Goal: Task Accomplishment & Management: Manage account settings

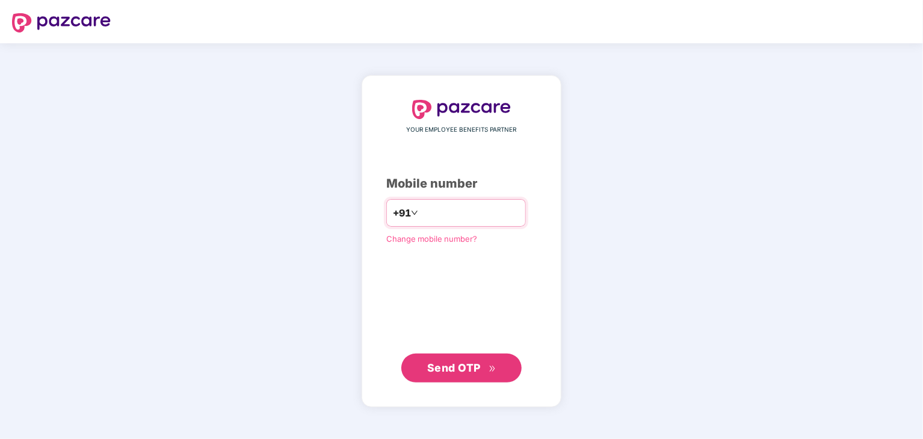
click at [436, 209] on input "number" at bounding box center [470, 212] width 99 height 19
type input "**********"
click at [449, 375] on span "Send OTP" at bounding box center [461, 368] width 69 height 17
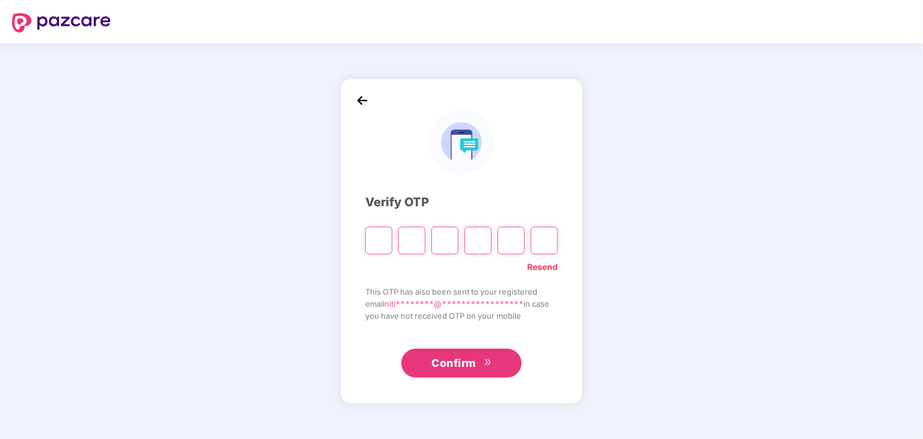
type input "*"
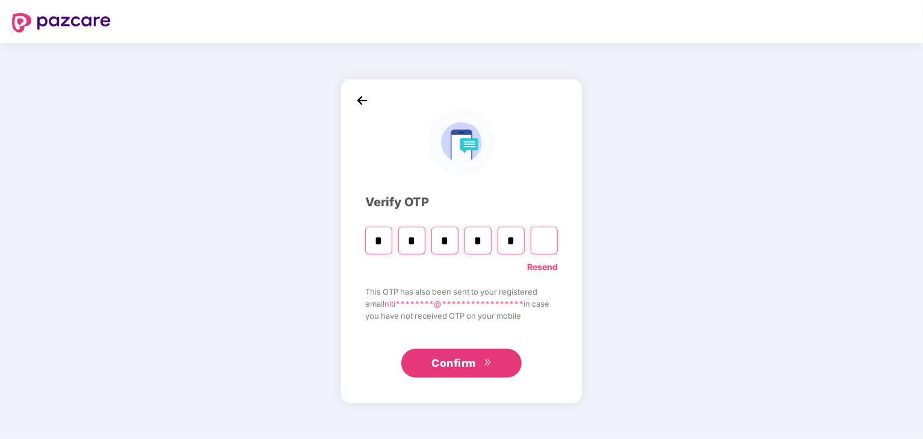
type input "*"
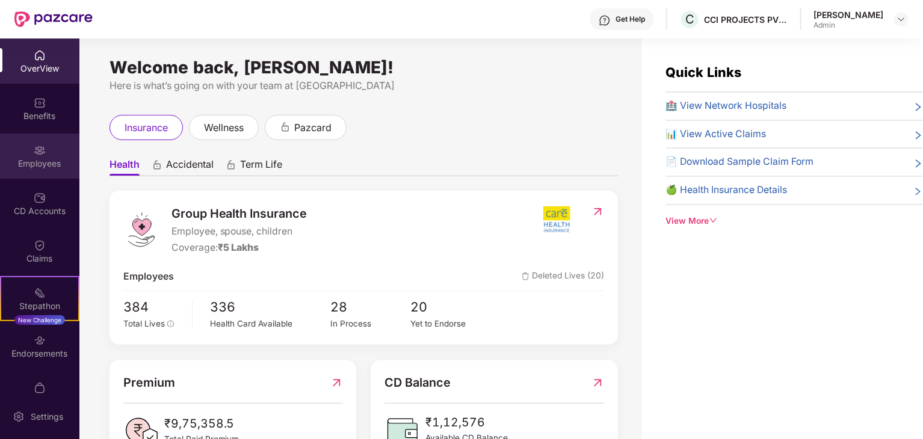
click at [41, 155] on img at bounding box center [40, 150] width 12 height 12
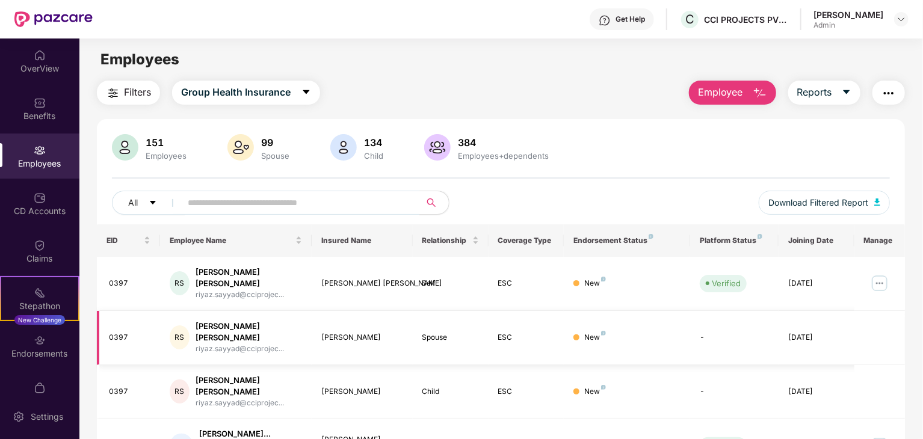
scroll to position [298, 0]
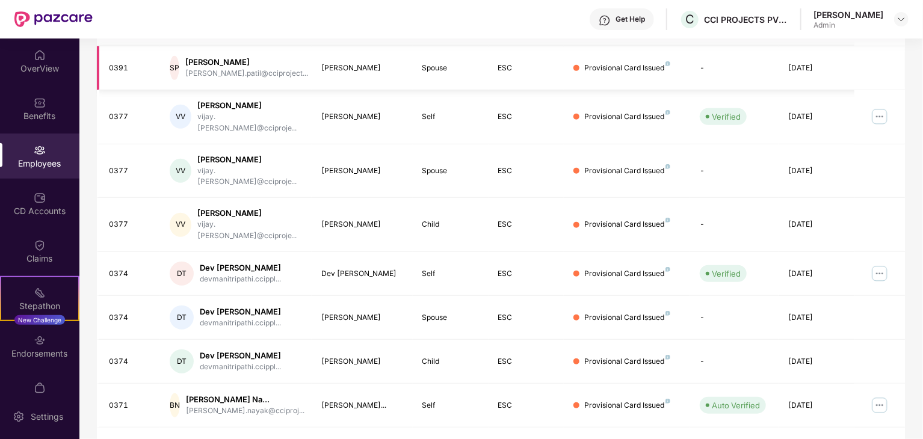
click at [872, 63] on td at bounding box center [879, 68] width 51 height 44
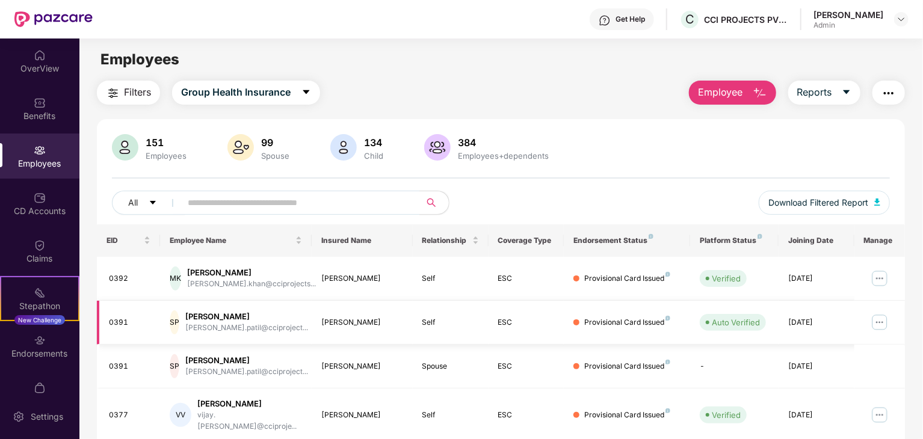
click at [884, 330] on img at bounding box center [879, 322] width 19 height 19
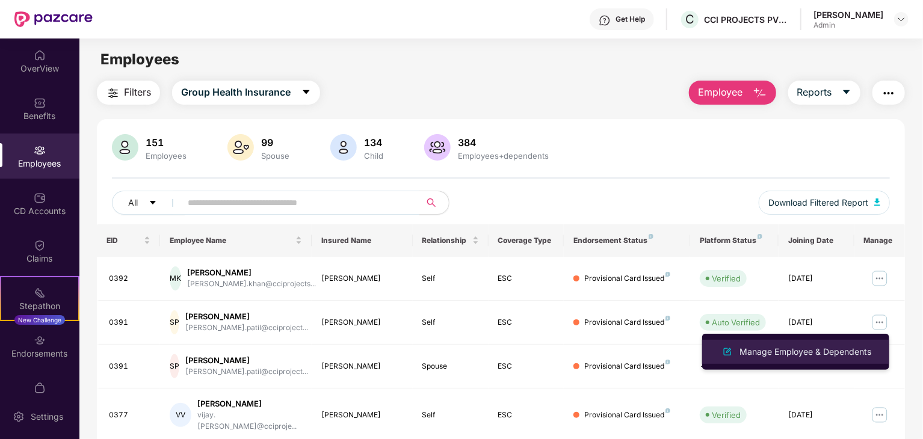
click at [775, 350] on div "Manage Employee & Dependents" at bounding box center [805, 351] width 137 height 13
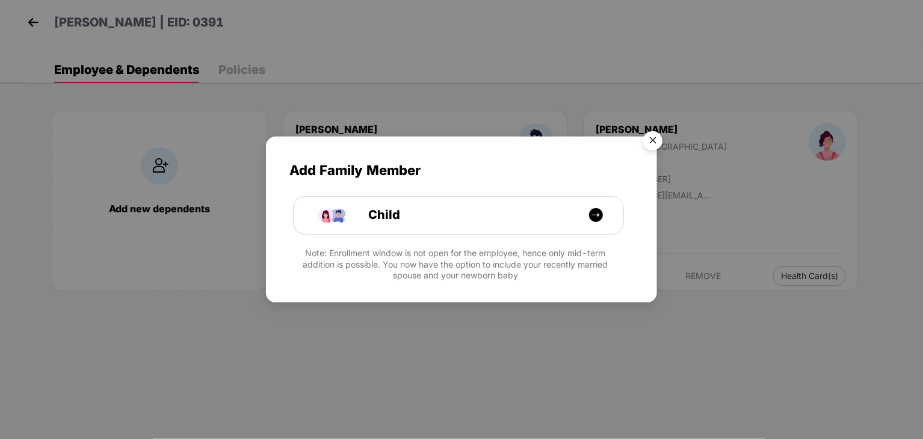
click at [647, 140] on img "Close" at bounding box center [653, 143] width 34 height 34
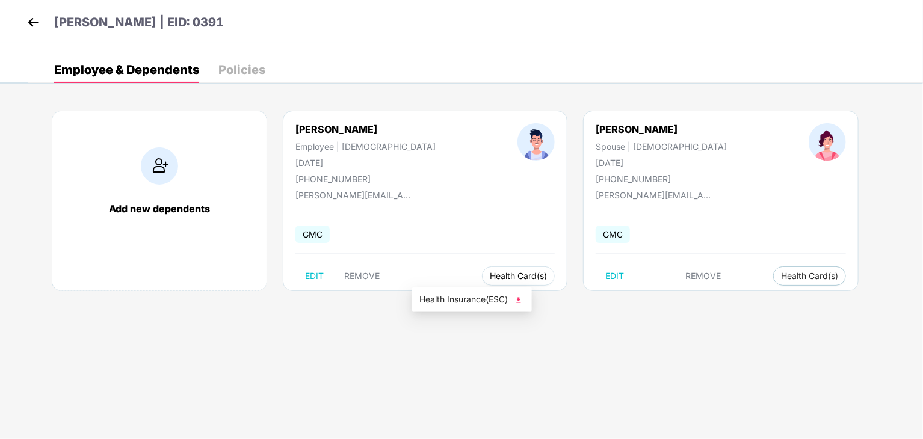
click at [490, 276] on span "Health Card(s)" at bounding box center [518, 276] width 57 height 6
click at [490, 275] on span "Health Card(s)" at bounding box center [518, 276] width 57 height 6
click at [490, 278] on span "Health Card(s)" at bounding box center [518, 276] width 57 height 6
click at [520, 299] on img at bounding box center [519, 300] width 12 height 12
click at [781, 273] on span "Health Card(s)" at bounding box center [809, 276] width 57 height 6
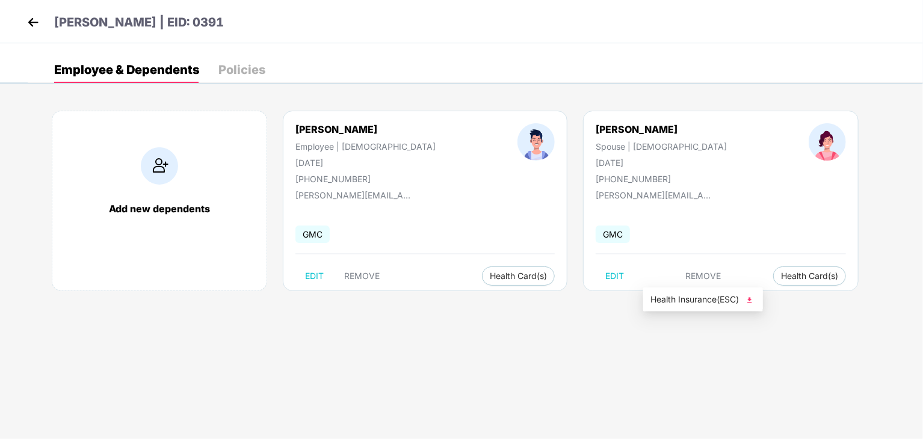
click at [752, 297] on img at bounding box center [750, 300] width 12 height 12
click at [36, 19] on img at bounding box center [33, 22] width 18 height 18
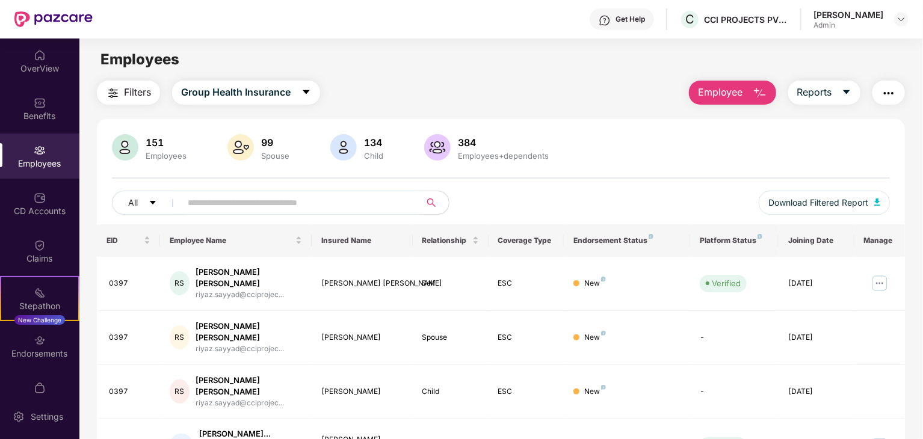
click at [45, 160] on div "Employees" at bounding box center [39, 164] width 79 height 12
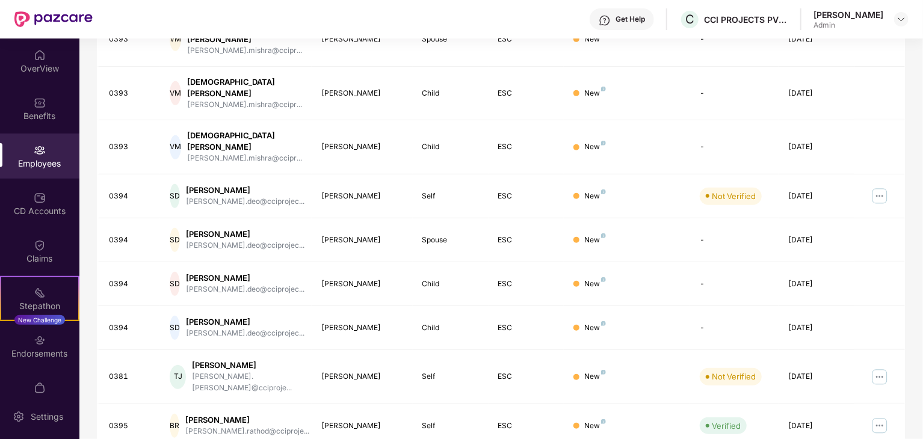
scroll to position [0, 0]
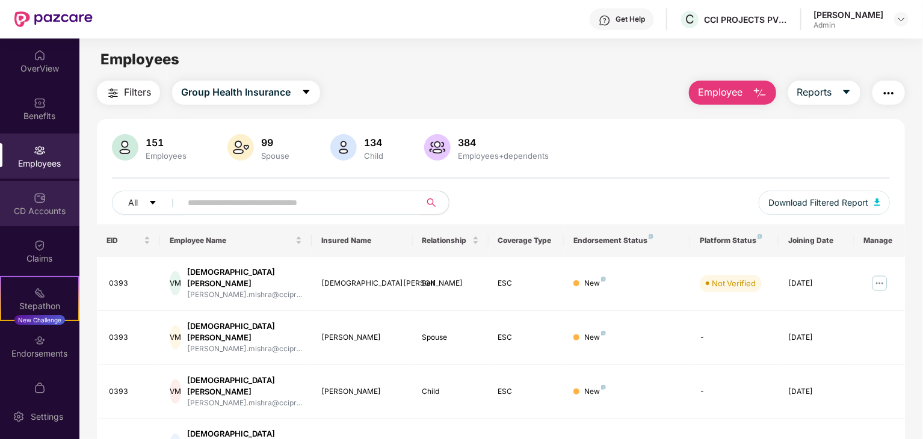
click at [49, 203] on div "CD Accounts" at bounding box center [39, 203] width 79 height 45
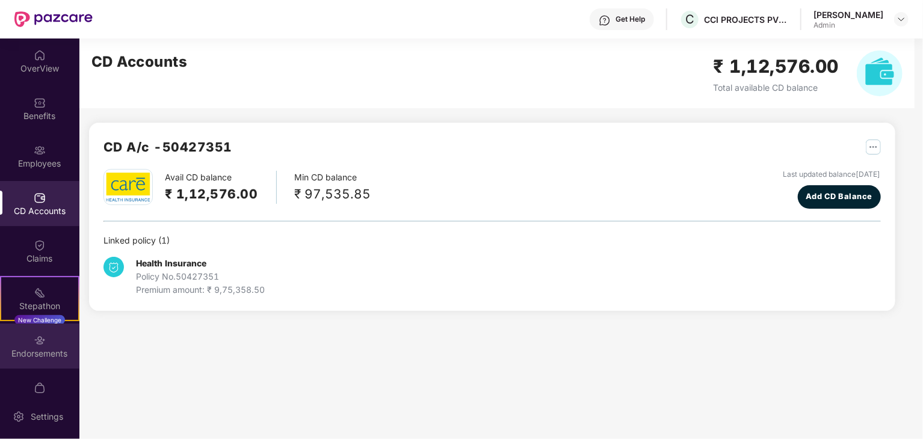
click at [50, 357] on div "Endorsements" at bounding box center [39, 354] width 79 height 12
